Goal: Task Accomplishment & Management: Manage account settings

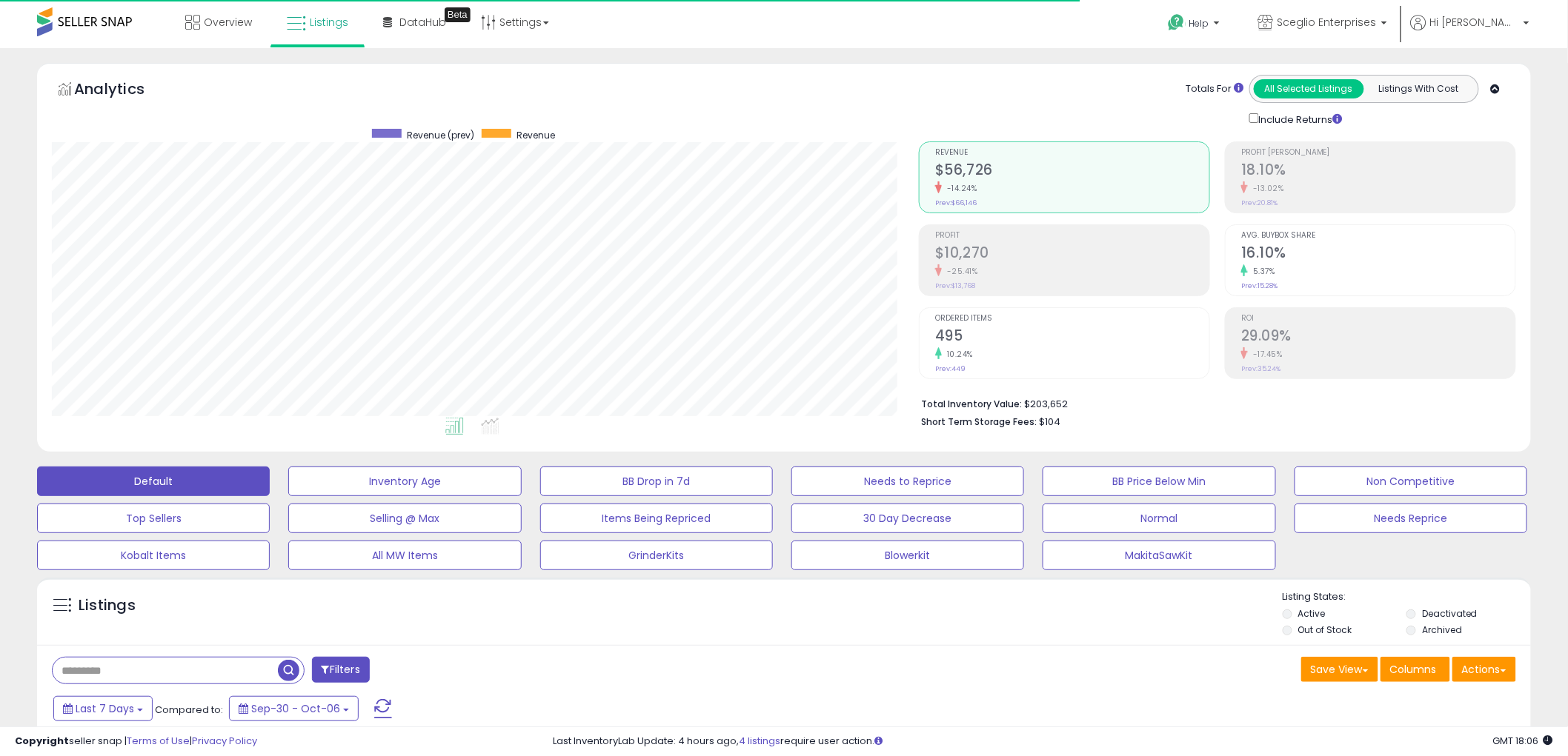
scroll to position [304, 867]
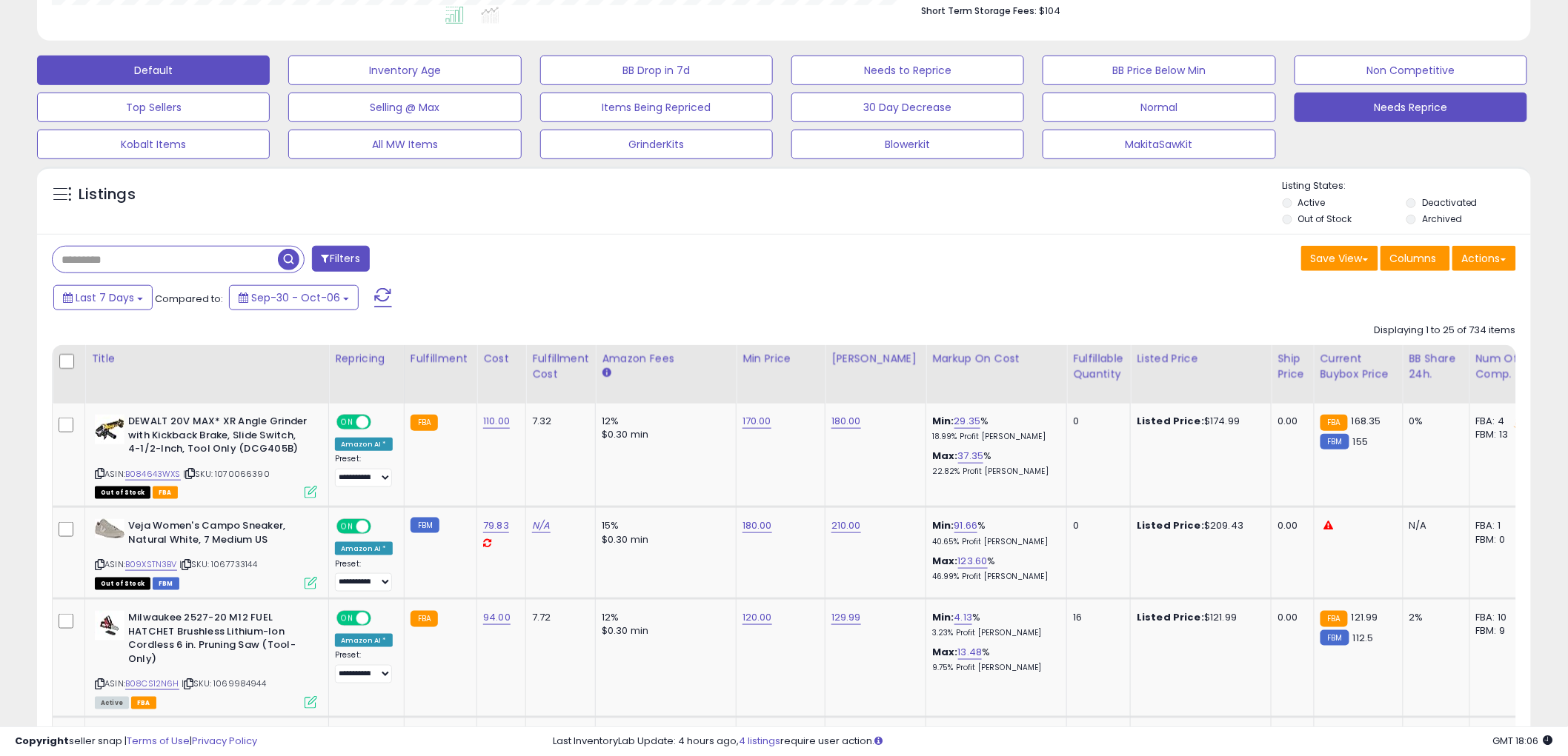
click at [1365, 107] on button "Needs Reprice" at bounding box center [1411, 107] width 233 height 30
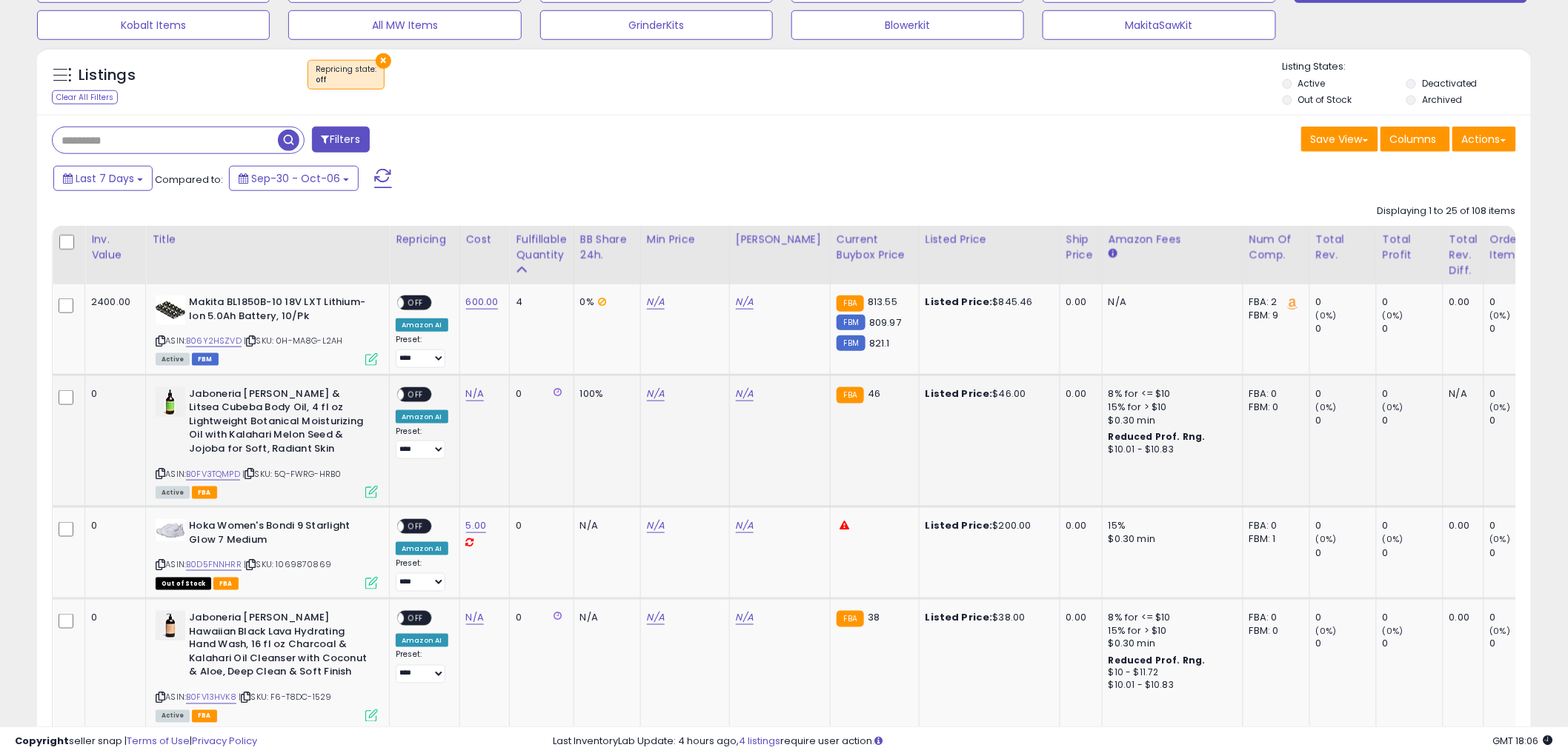
click at [219, 481] on div "ASIN: B0FV3TQMPD | SKU: 5Q-FWRG-HRB0 Active FBA" at bounding box center [267, 442] width 222 height 110
click at [219, 473] on link "B0FV3TQMPD" at bounding box center [212, 474] width 54 height 13
click at [367, 50] on div "Listings Clear All Filters × Repricing state : off Active" at bounding box center [784, 81] width 1494 height 69
click at [381, 59] on button "×" at bounding box center [383, 61] width 15 height 15
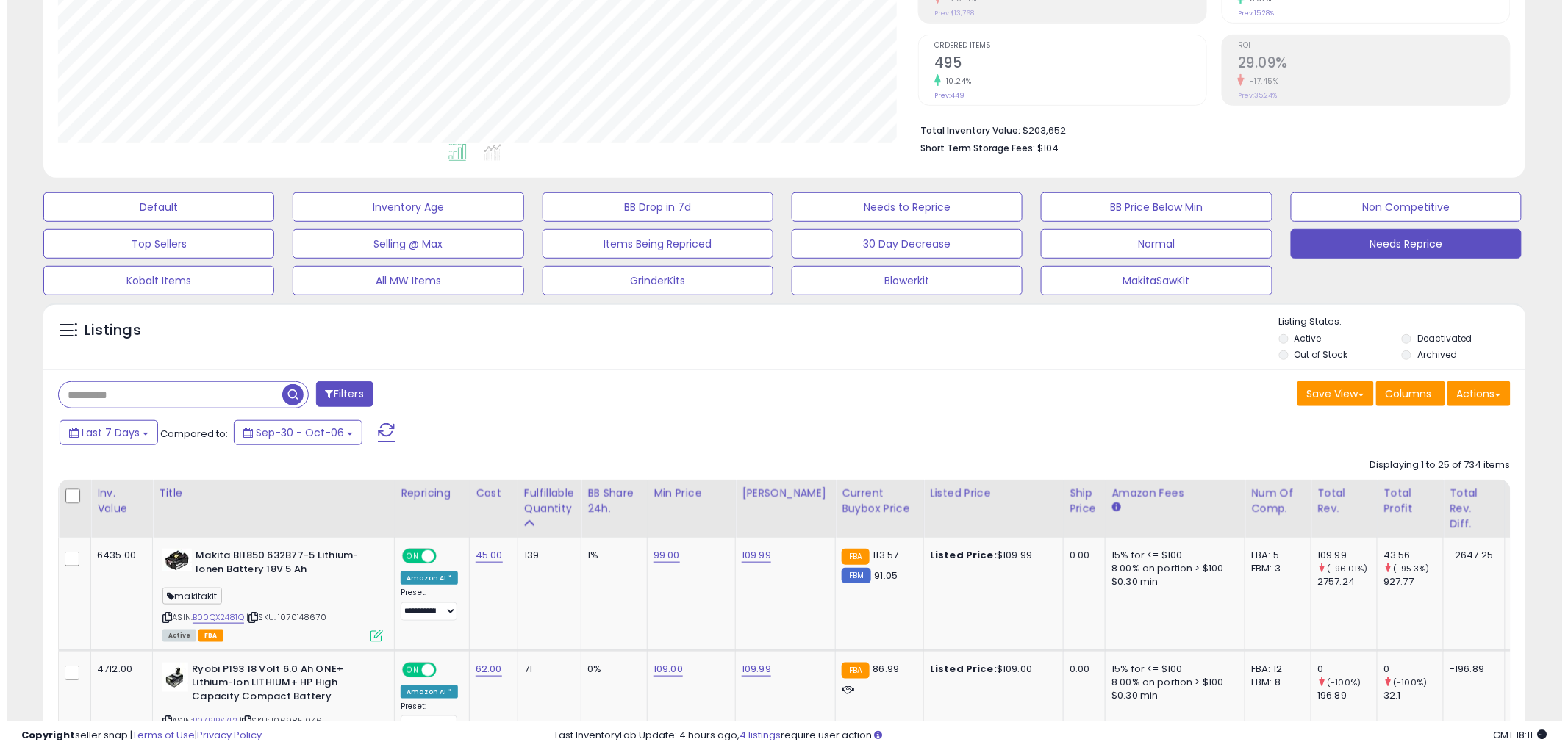
scroll to position [119, 0]
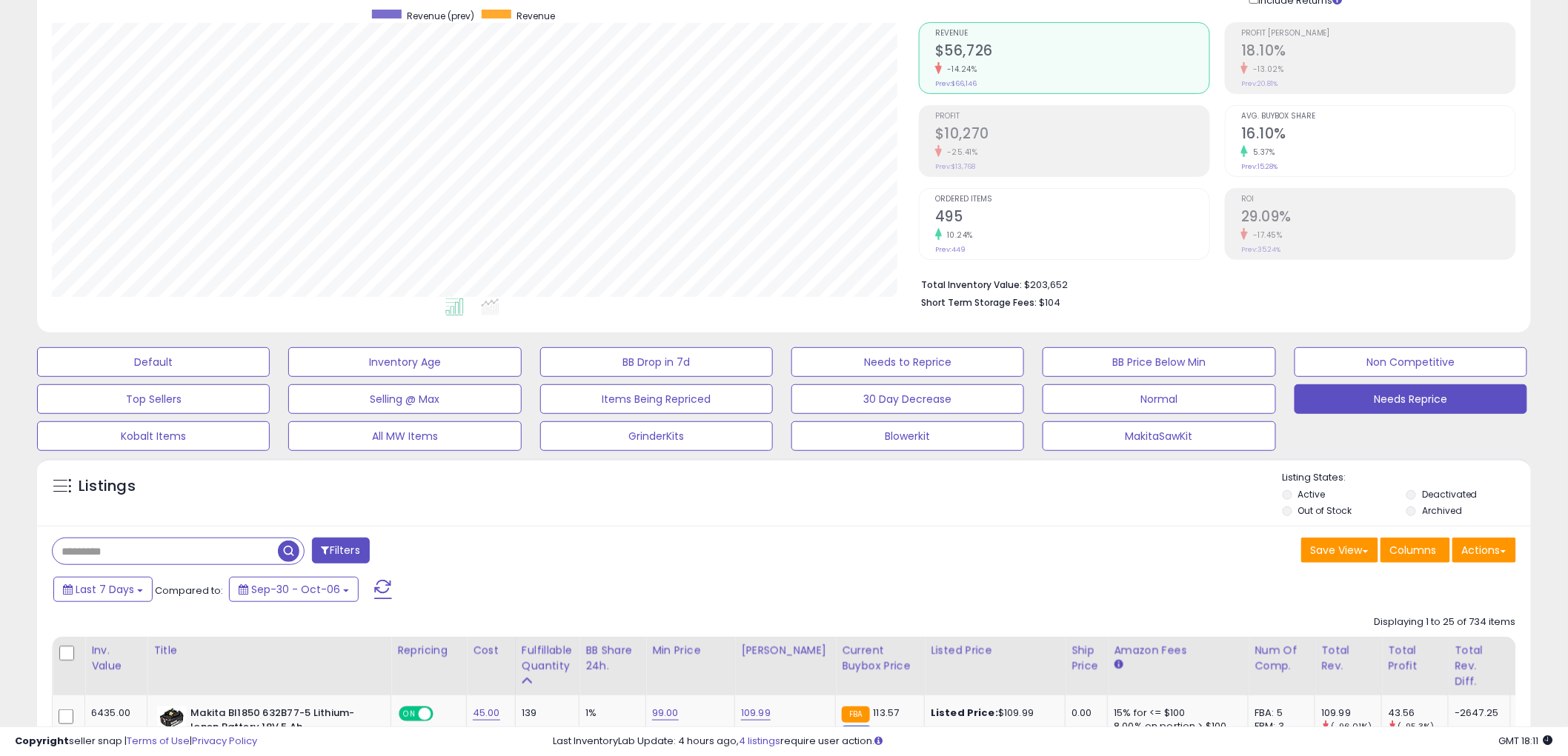
click at [1411, 381] on div "Default Inventory Age BB Drop in 7d Needs to Reprice BB Price Below Min Non Com…" at bounding box center [784, 396] width 1531 height 111
click at [1411, 389] on button "Needs Reprice" at bounding box center [1411, 399] width 233 height 30
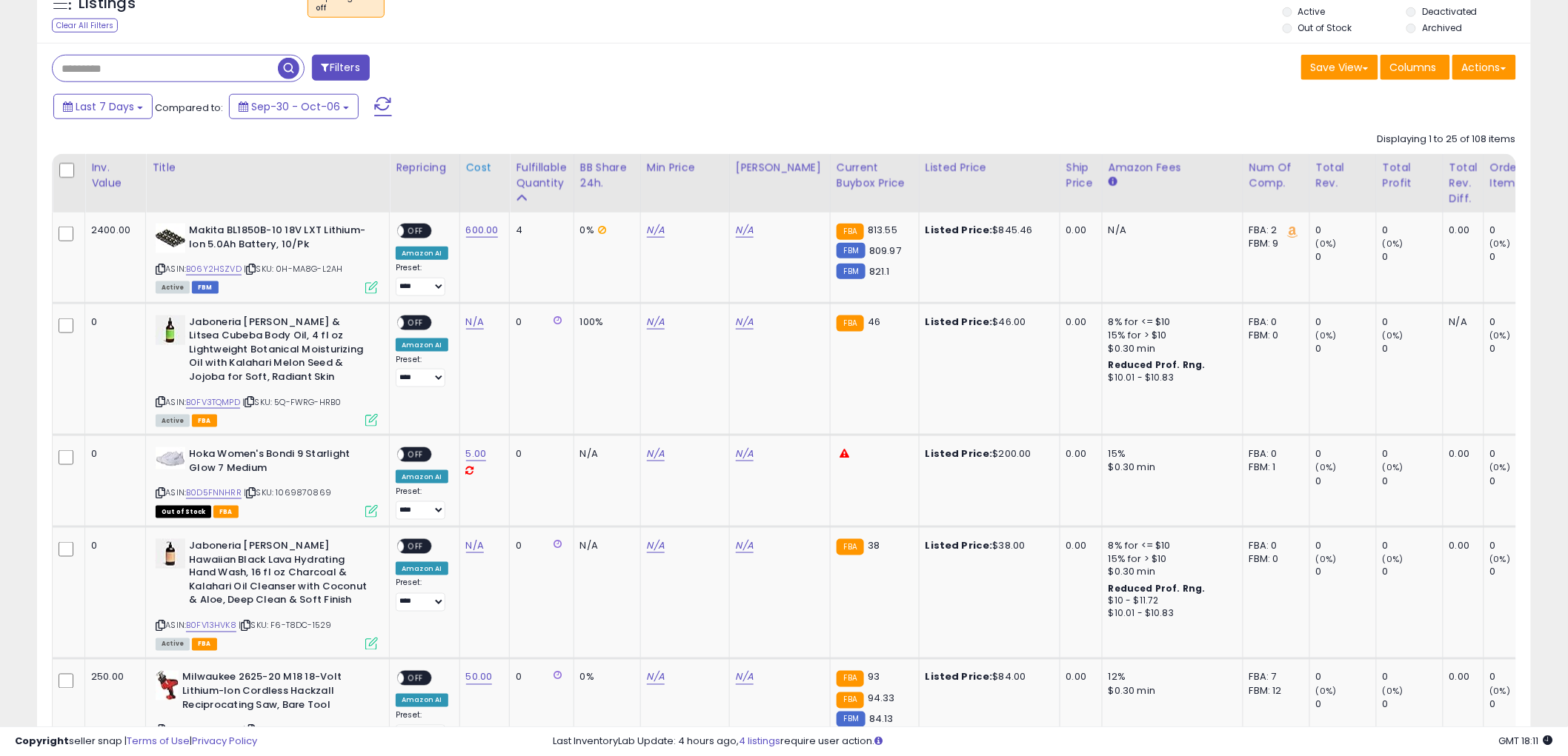
scroll to position [448, 0]
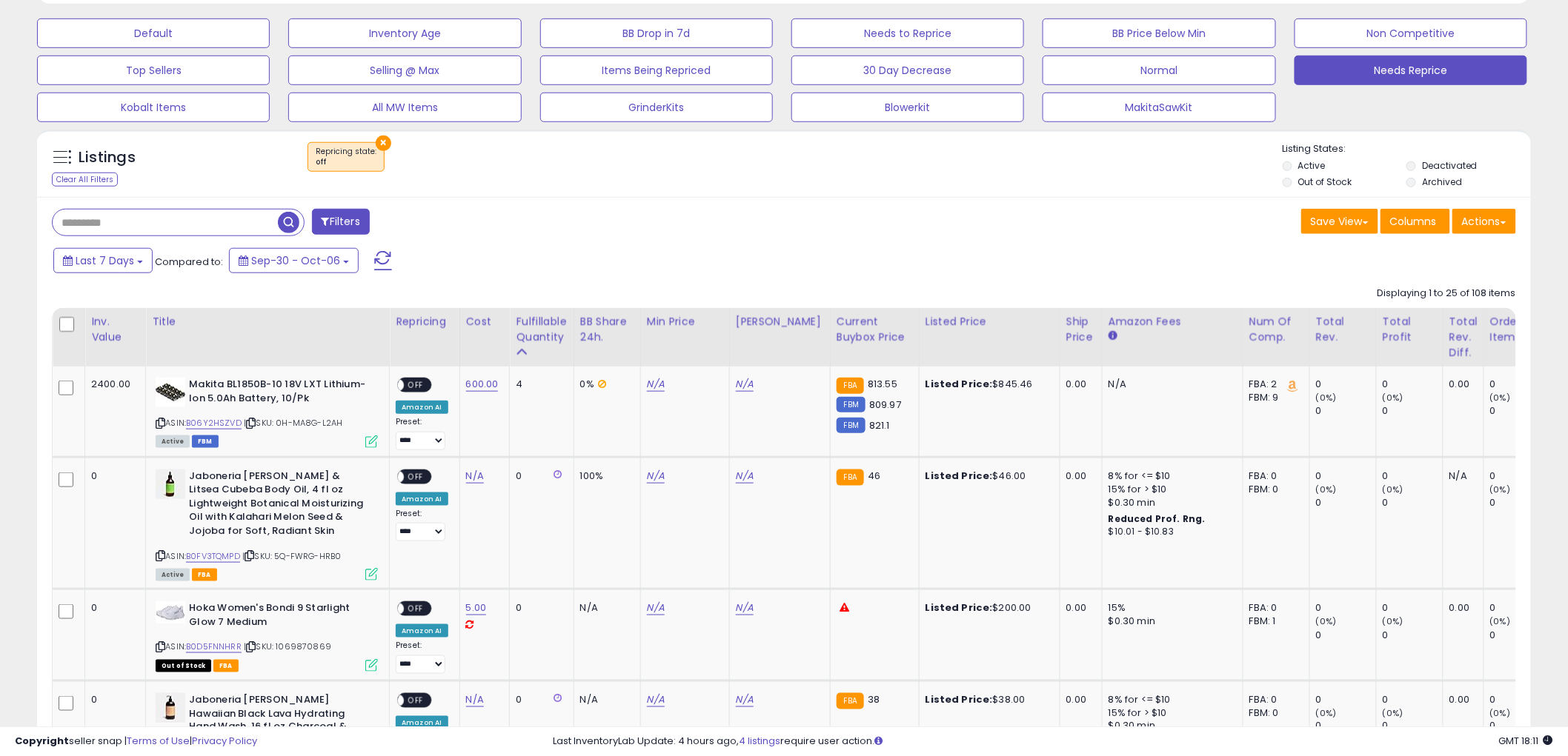
click at [378, 142] on button "×" at bounding box center [383, 143] width 15 height 15
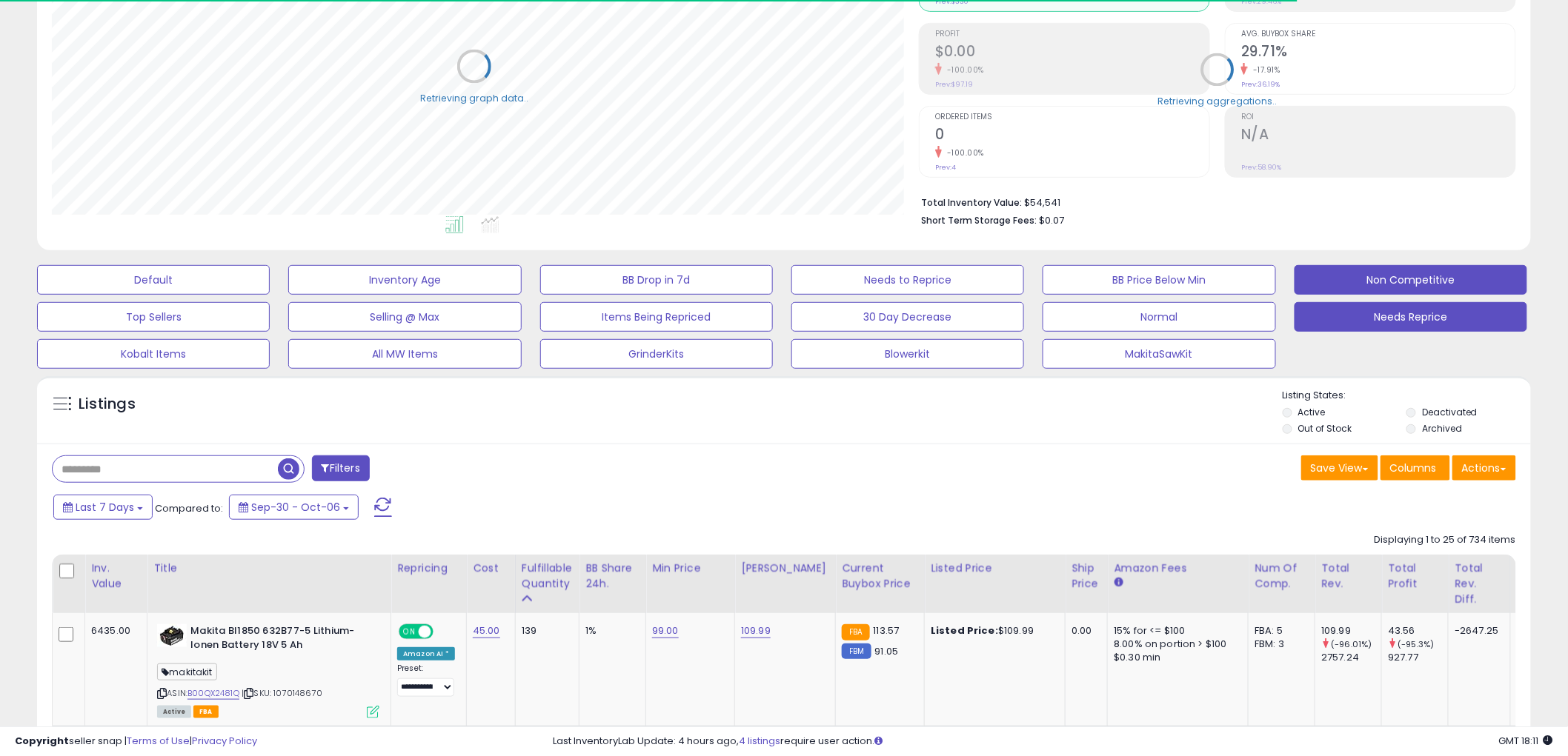
scroll to position [304, 867]
click at [1386, 277] on button "Non Competitive" at bounding box center [1411, 279] width 233 height 30
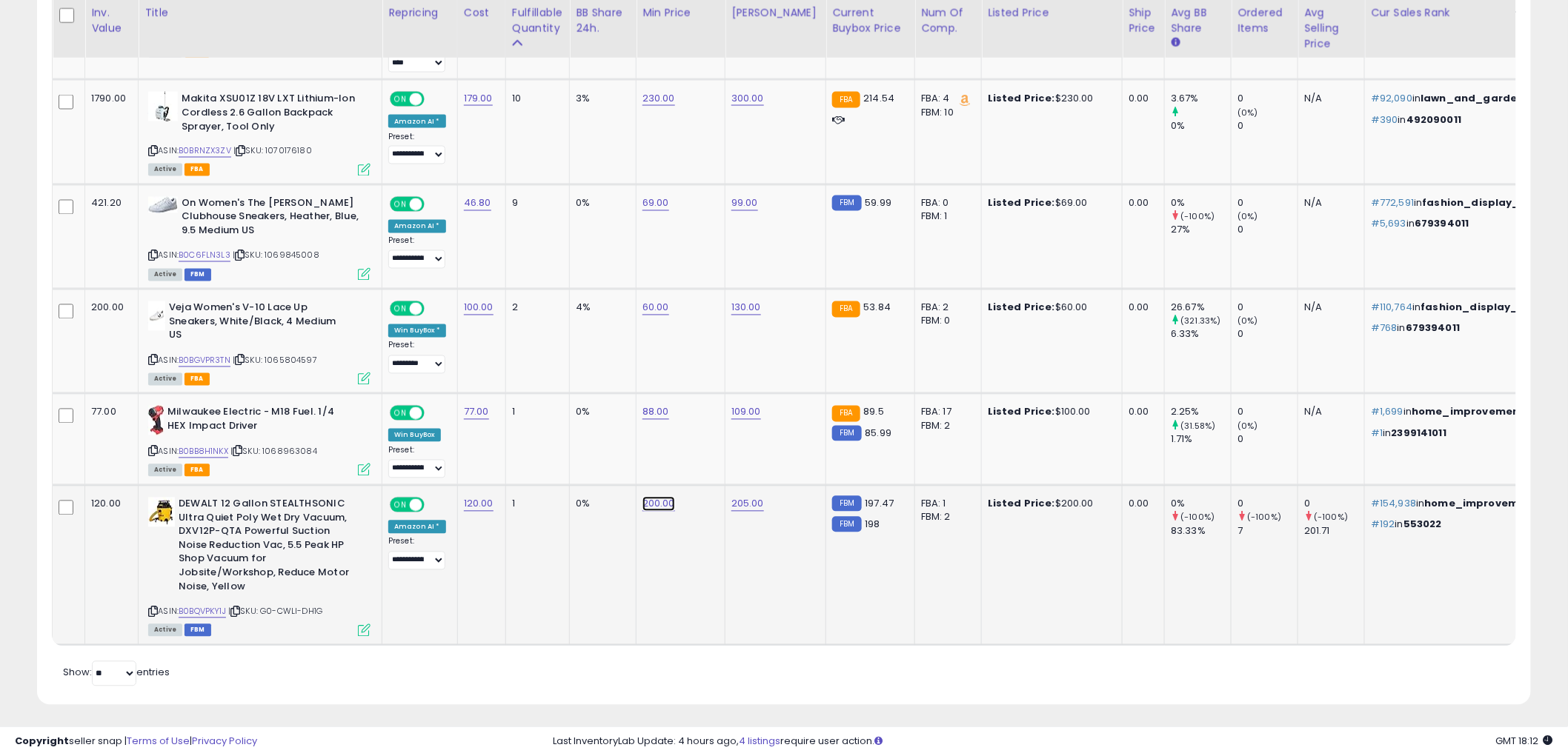
click at [656, 506] on link "200.00" at bounding box center [659, 504] width 33 height 14
drag, startPoint x: 611, startPoint y: 470, endPoint x: 319, endPoint y: 445, distance: 293.1
click at [329, 447] on tbody "4712.00 Ryobi P193 18 Volt 6.0 Ah ONE+ Lithium-Ion LITHIUM+ HP High Capacity Co…" at bounding box center [1392, 212] width 2679 height 866
type input "***"
click button "submit" at bounding box center [699, 464] width 25 height 22
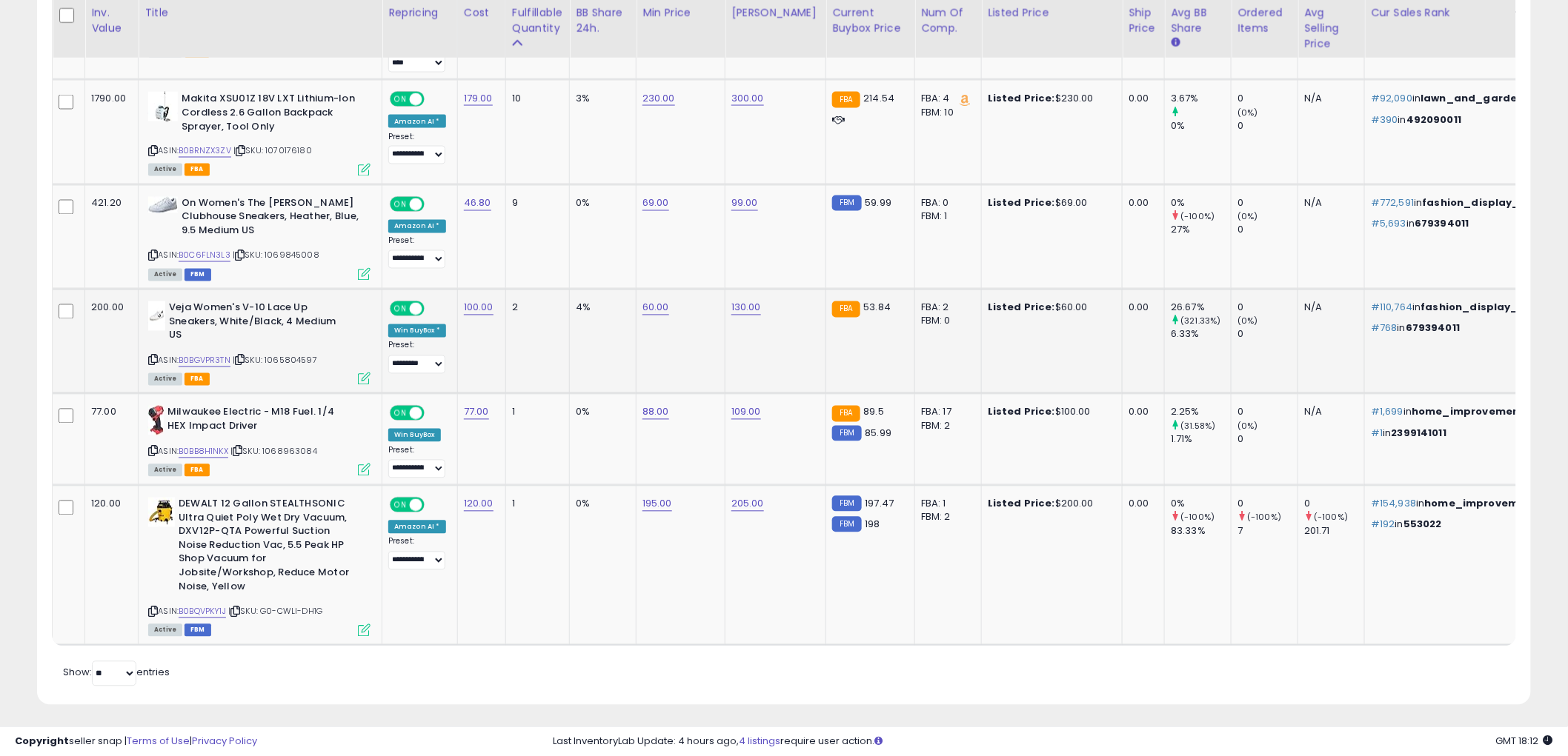
click at [673, 306] on div "60.00" at bounding box center [678, 308] width 71 height 14
click at [650, 306] on link "60.00" at bounding box center [656, 308] width 27 height 14
drag, startPoint x: 637, startPoint y: 272, endPoint x: 428, endPoint y: 258, distance: 209.5
click at [442, 258] on tbody "4712.00 Ryobi P193 18 Volt 6.0 Ah ONE+ Lithium-Ion LITHIUM+ HP High Capacity Co…" at bounding box center [1392, 212] width 2679 height 866
type input "**"
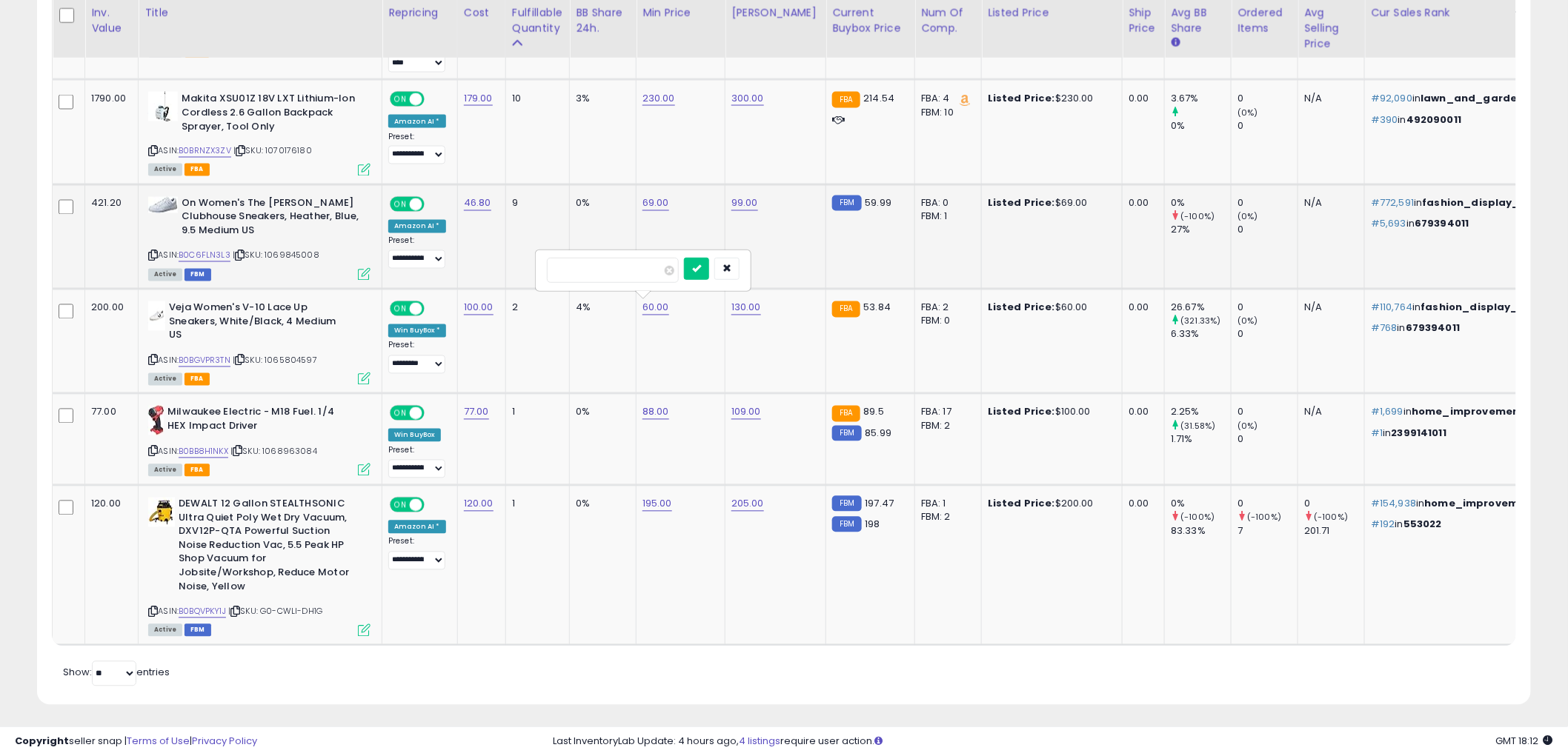
click button "submit" at bounding box center [696, 269] width 25 height 22
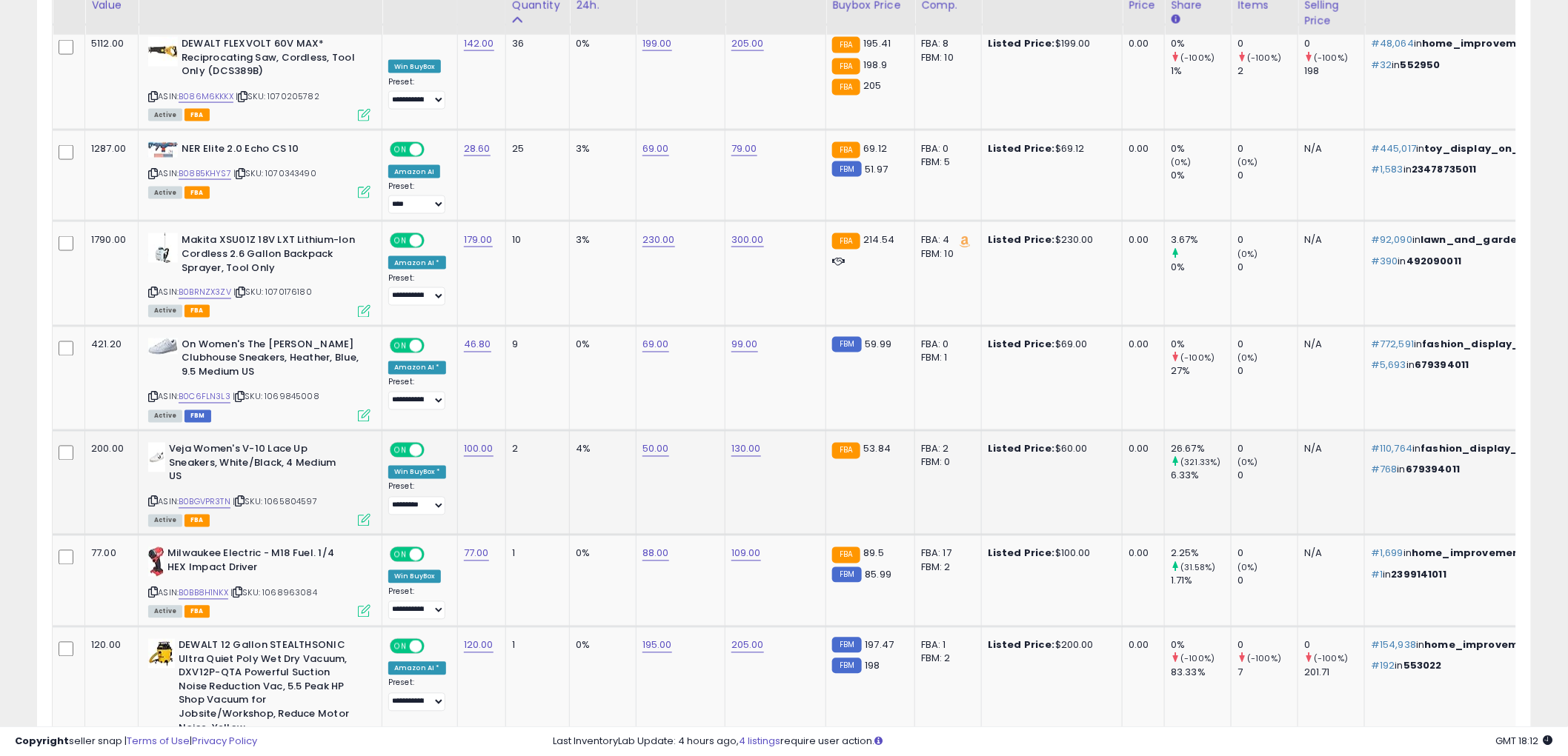
scroll to position [870, 0]
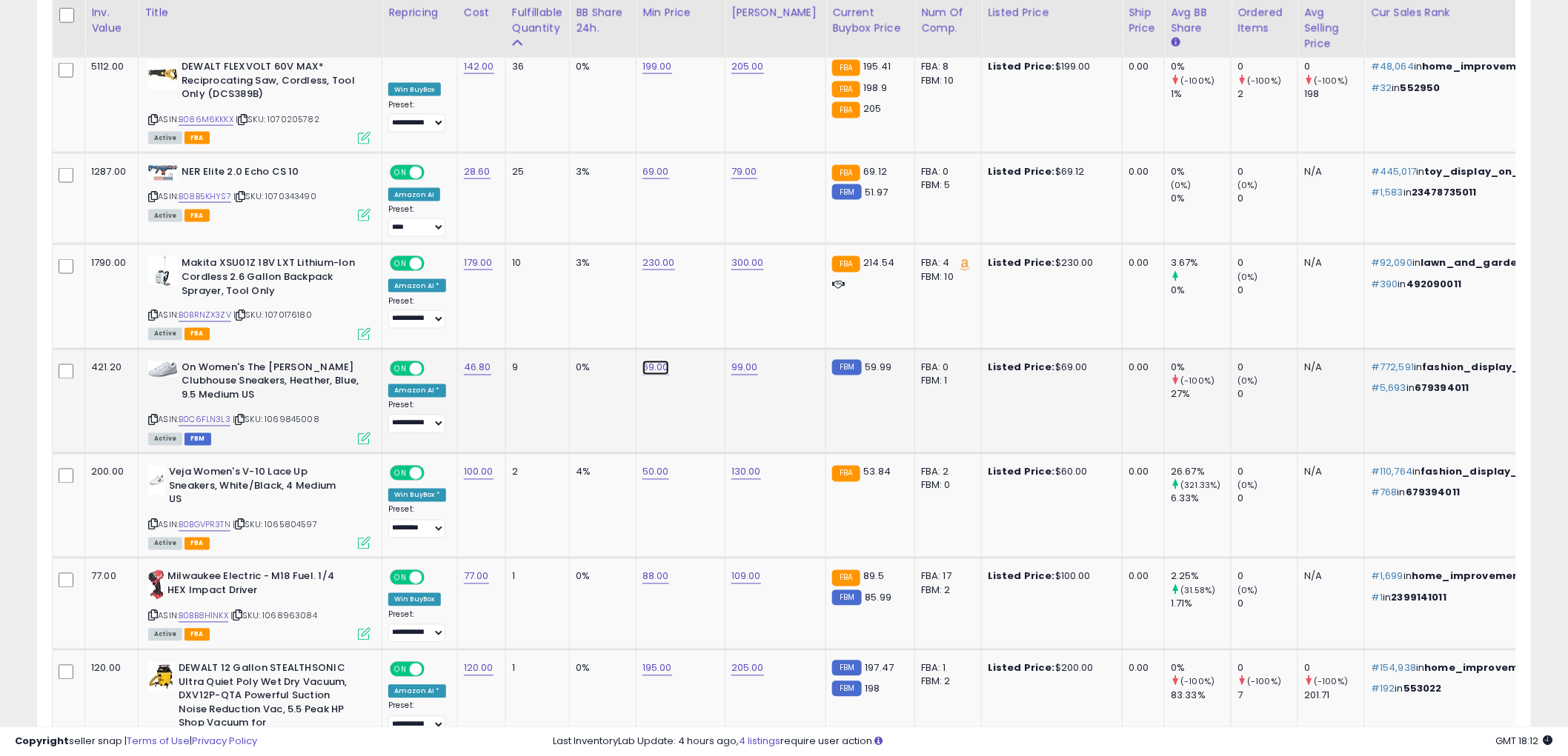
click at [666, 366] on link "69.00" at bounding box center [656, 368] width 27 height 14
drag, startPoint x: 621, startPoint y: 322, endPoint x: 506, endPoint y: 321, distance: 115.0
click at [516, 322] on tbody "4712.00 Ryobi P193 18 Volt 6.0 Ah ONE+ Lithium-Ion LITHIUM+ HP High Capacity Co…" at bounding box center [1392, 377] width 2679 height 866
type input "**"
click button "submit" at bounding box center [696, 328] width 25 height 22
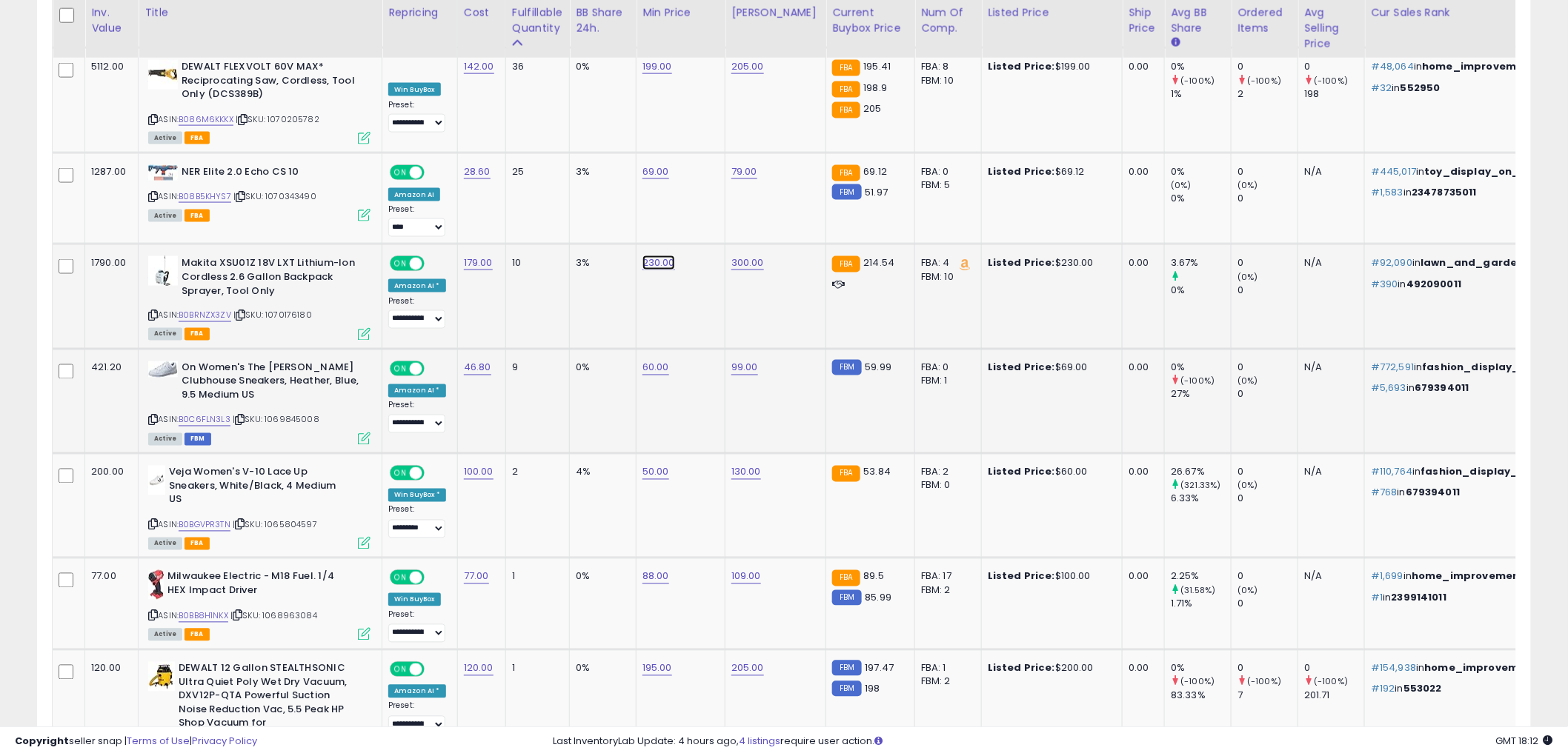
click at [647, 262] on link "230.00" at bounding box center [659, 263] width 33 height 14
drag, startPoint x: 628, startPoint y: 210, endPoint x: 516, endPoint y: 213, distance: 112.0
click at [516, 213] on tbody "4712.00 Ryobi P193 18 Volt 6.0 Ah ONE+ Lithium-Ion LITHIUM+ HP High Capacity Co…" at bounding box center [1392, 377] width 2679 height 866
click at [591, 227] on input "******" at bounding box center [615, 225] width 132 height 25
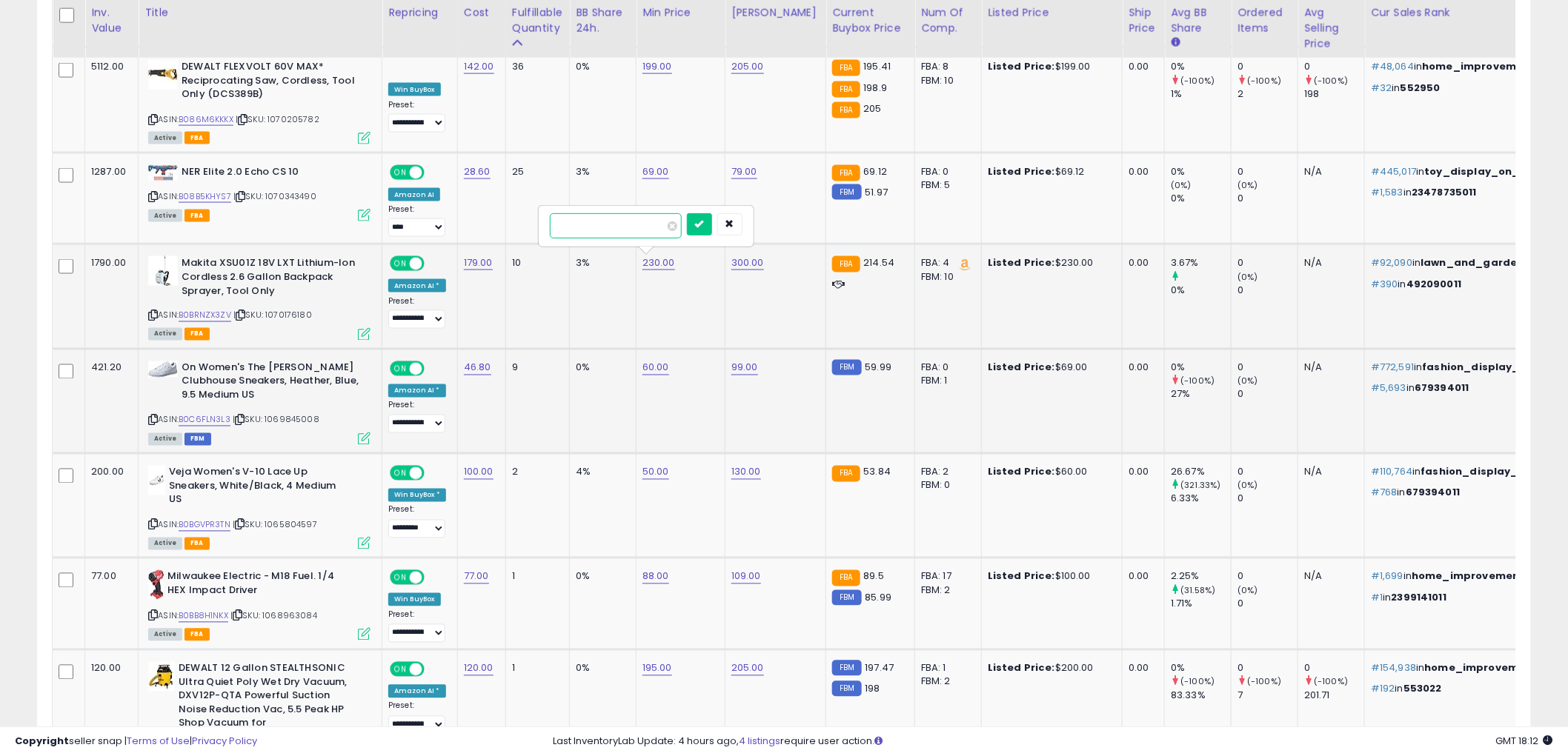
click at [591, 227] on input "******" at bounding box center [615, 225] width 132 height 25
type input "***"
click button "submit" at bounding box center [699, 224] width 25 height 22
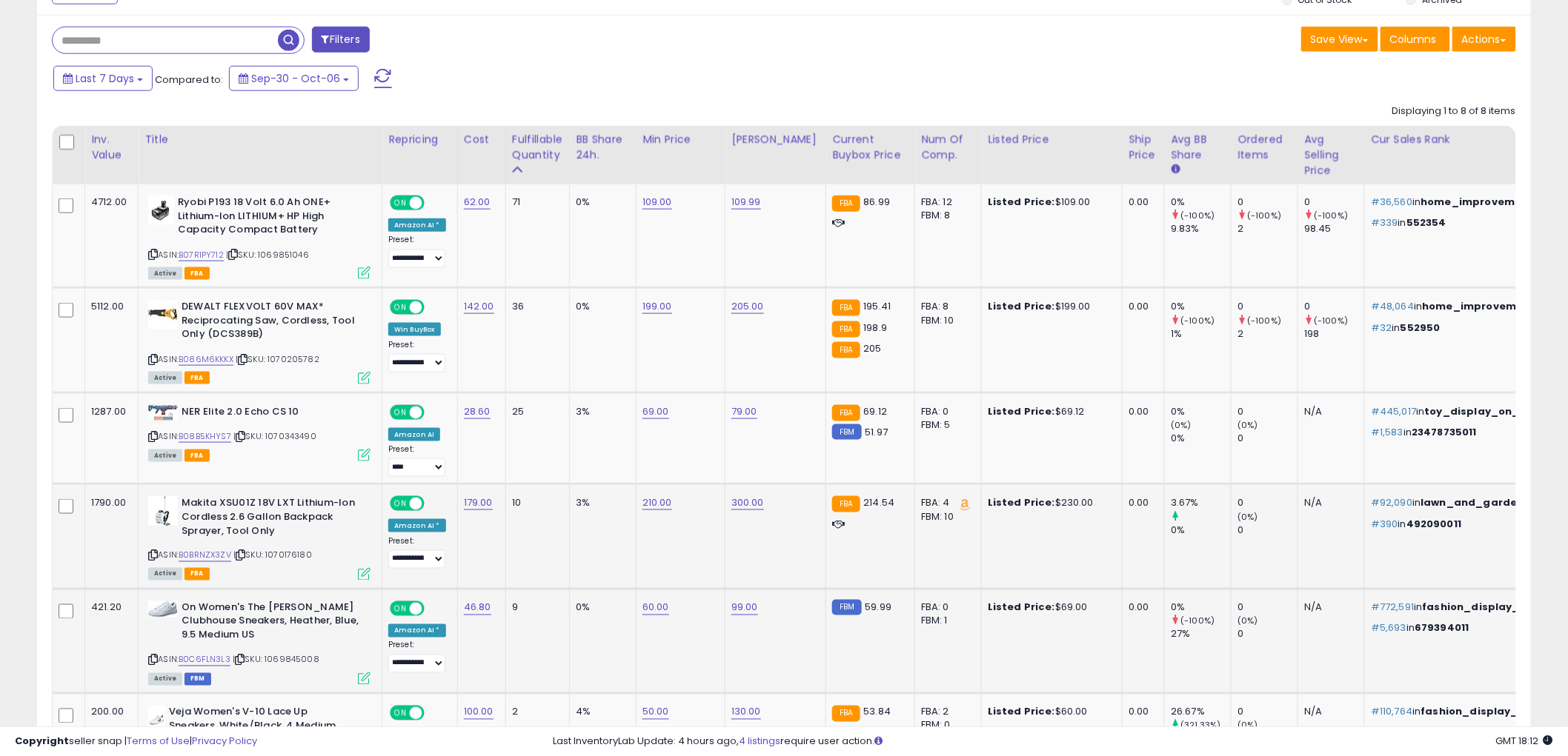
scroll to position [624, 0]
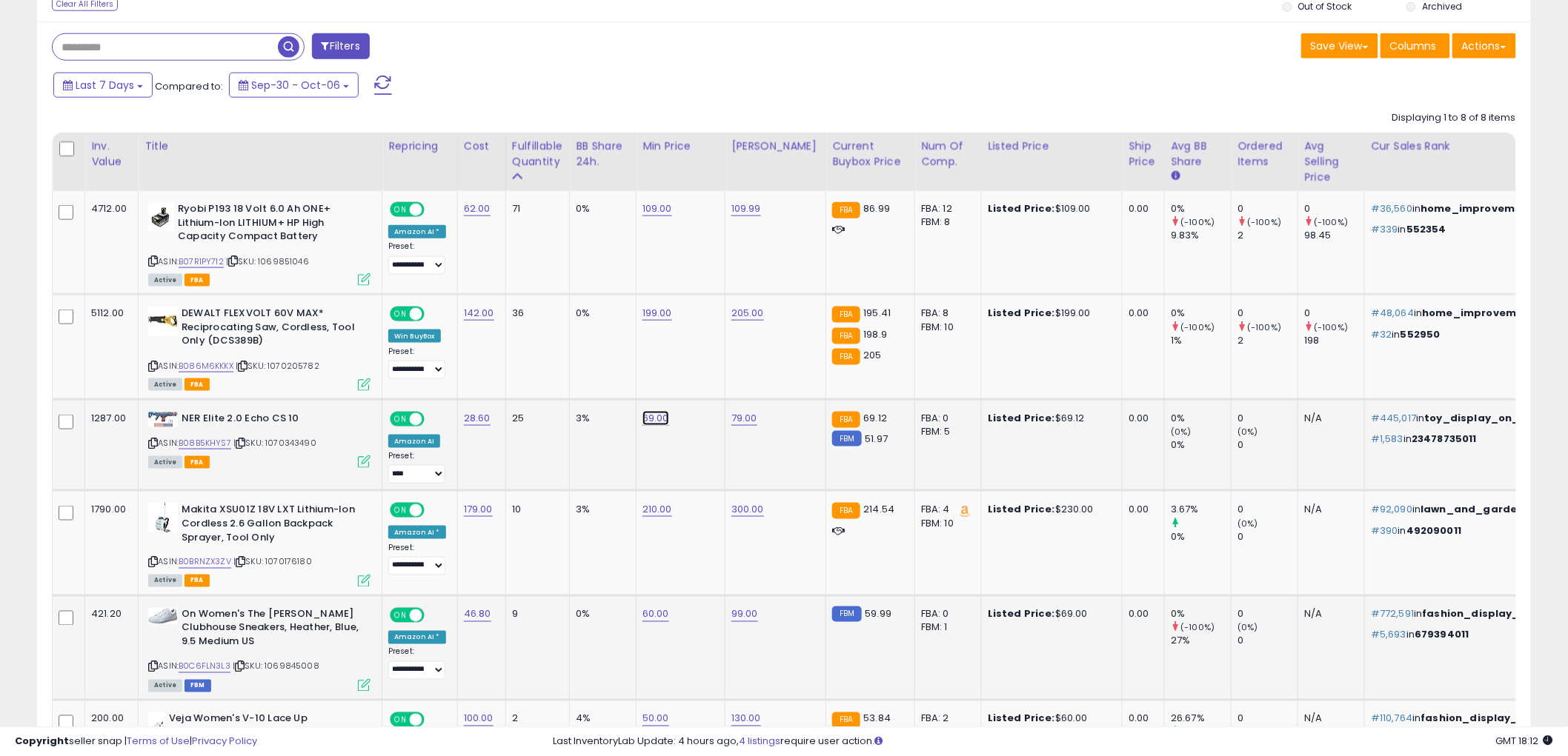
click at [656, 424] on link "69.00" at bounding box center [656, 418] width 27 height 14
click at [628, 375] on input "*****" at bounding box center [612, 381] width 132 height 25
type input "****"
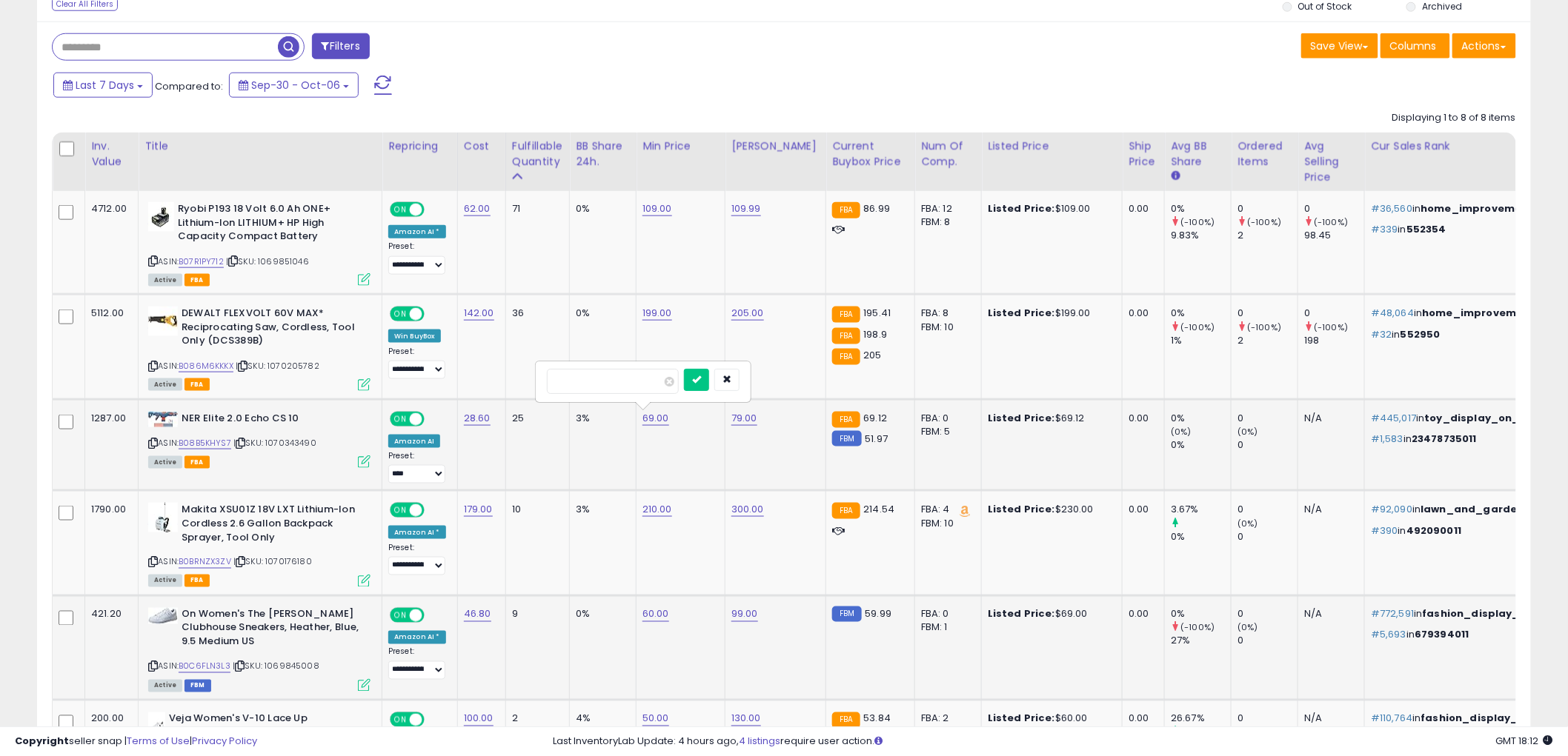
click button "submit" at bounding box center [696, 380] width 25 height 22
click at [190, 446] on link "B08B5KHYS7" at bounding box center [205, 443] width 53 height 13
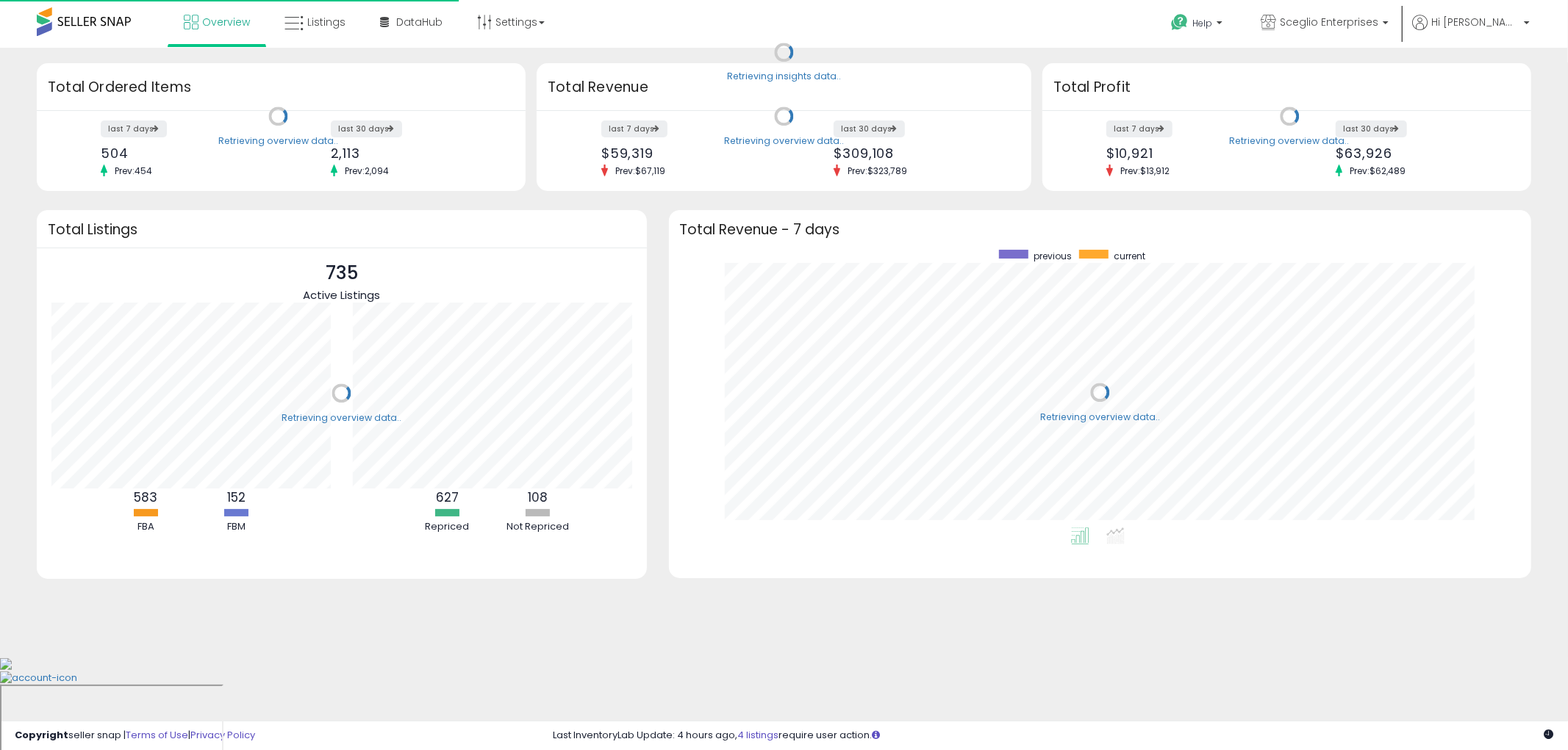
scroll to position [277, 833]
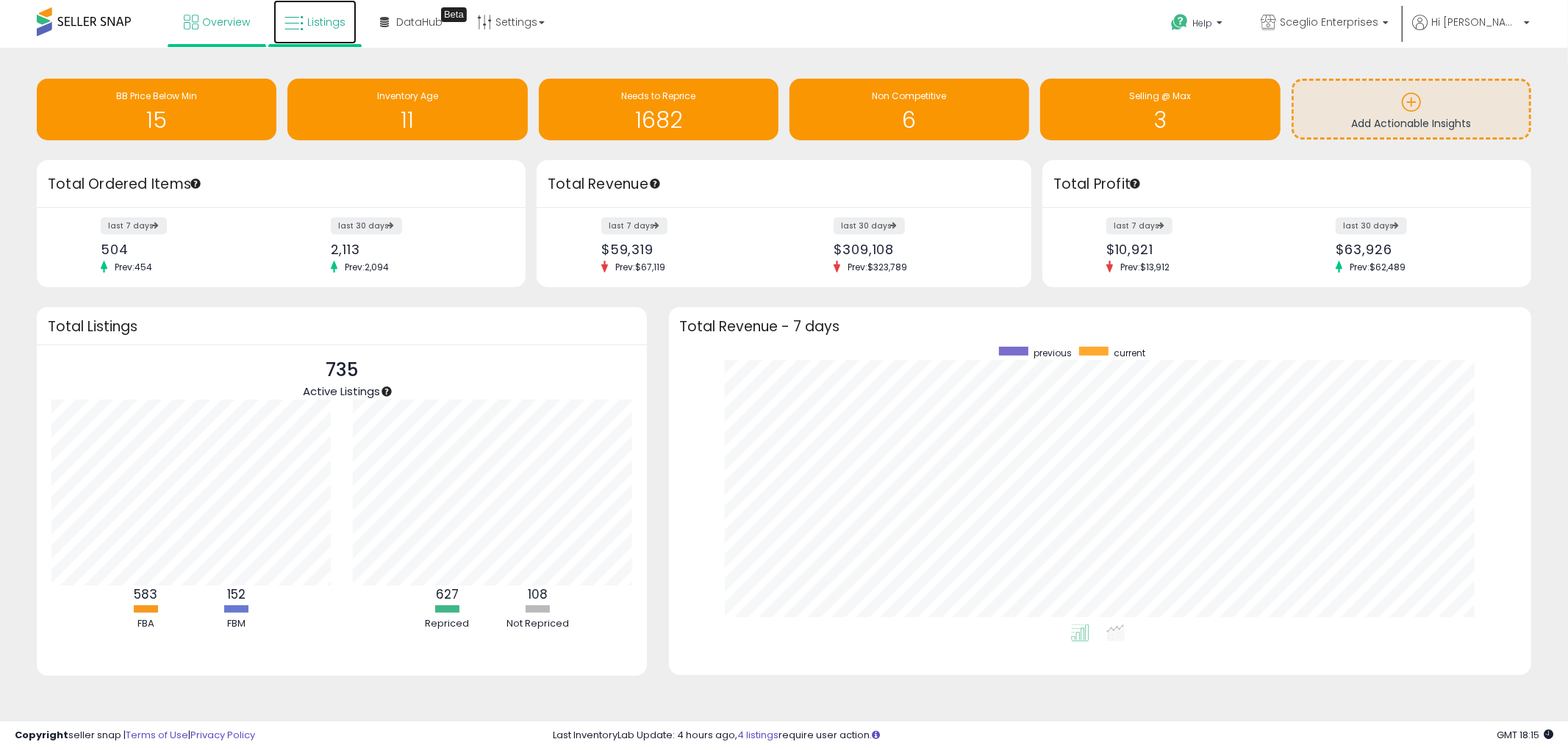
click at [328, 17] on span "Listings" at bounding box center [326, 21] width 39 height 14
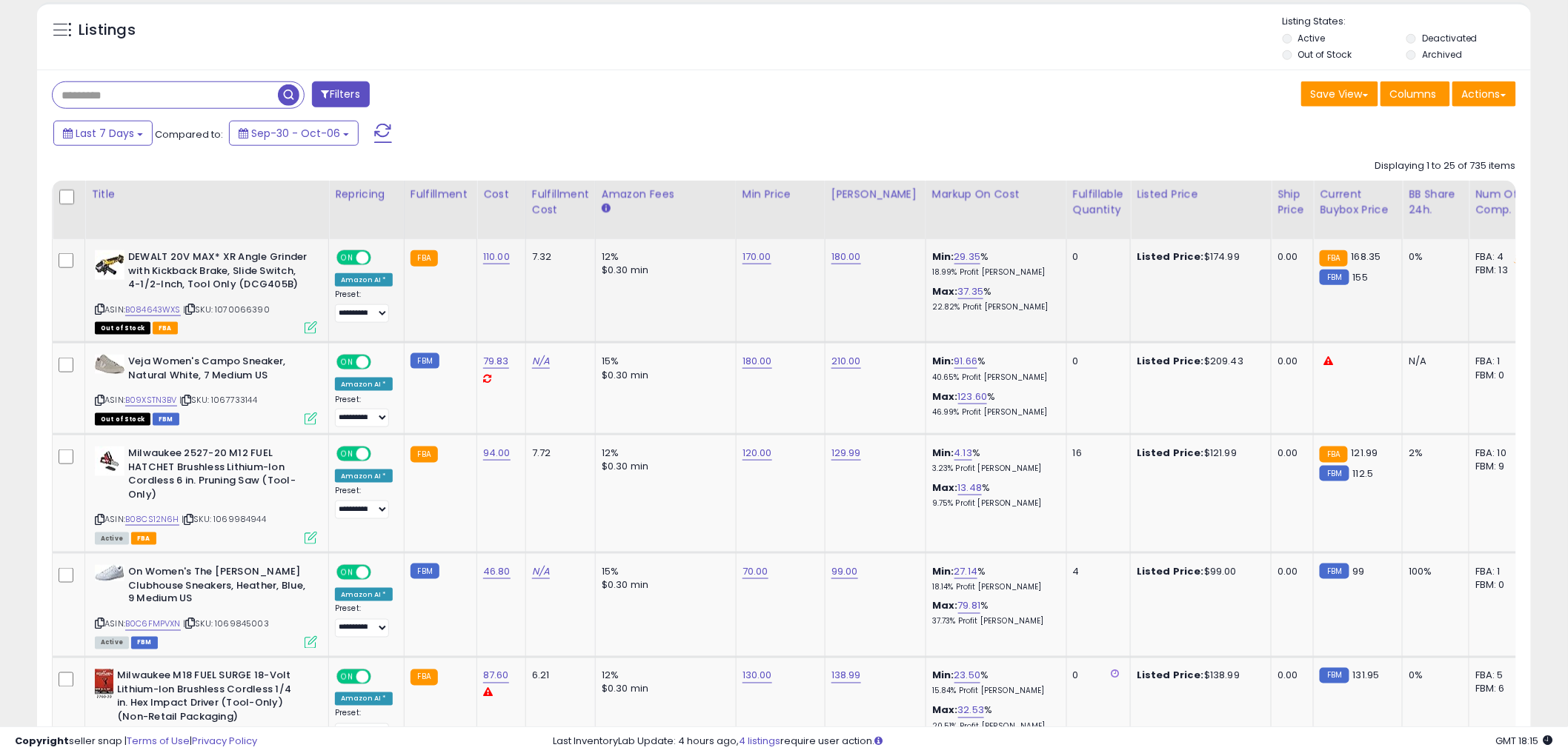
scroll to position [304, 867]
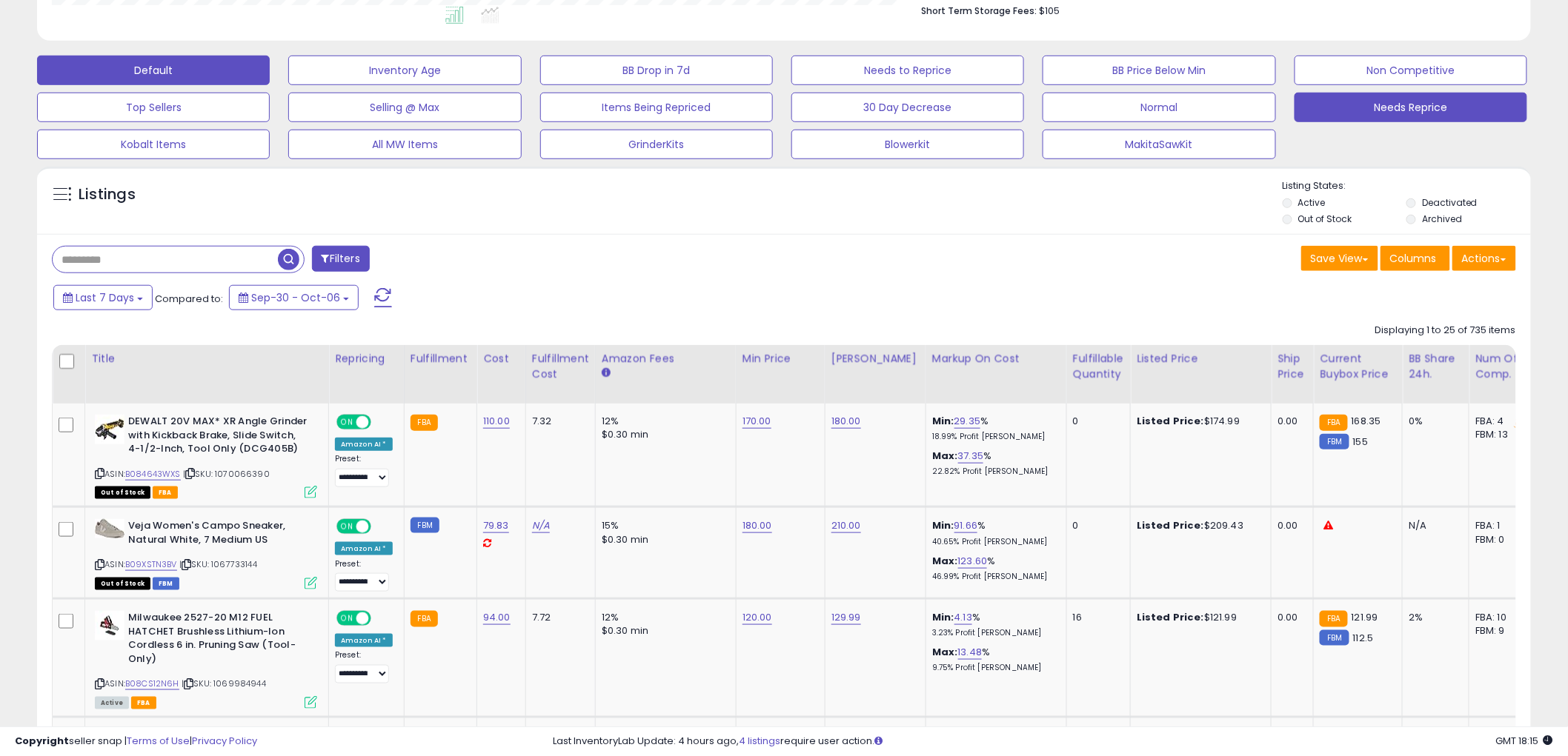
click at [1355, 94] on button "Needs Reprice" at bounding box center [1411, 107] width 233 height 30
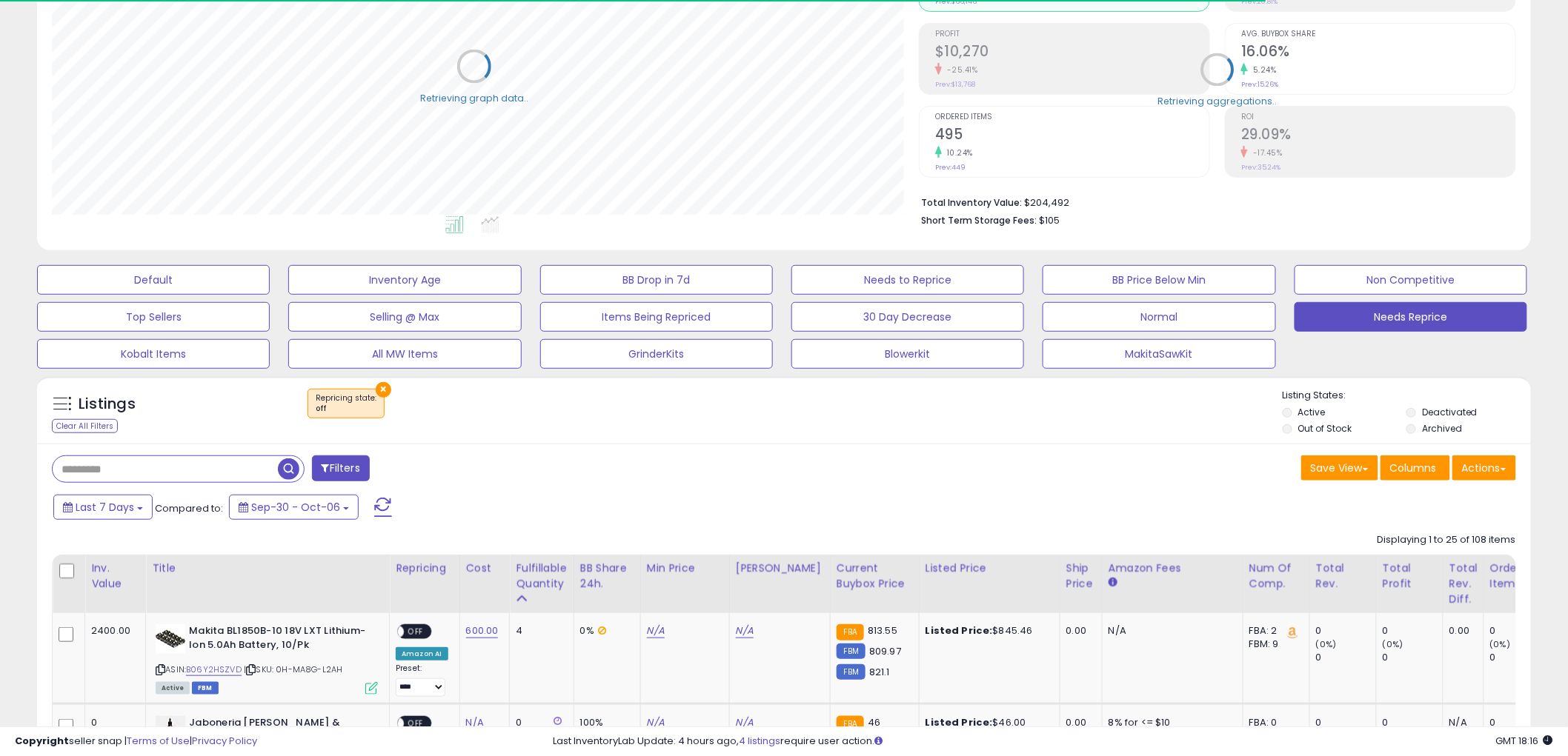
scroll to position [740516, 740151]
